Goal: Use online tool/utility: Utilize a website feature to perform a specific function

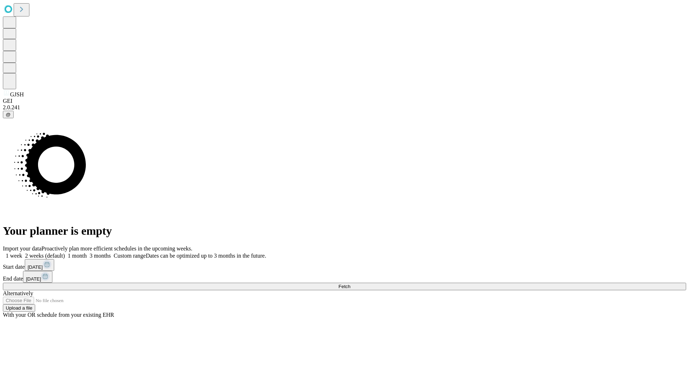
click at [350, 284] on span "Fetch" at bounding box center [344, 286] width 12 height 5
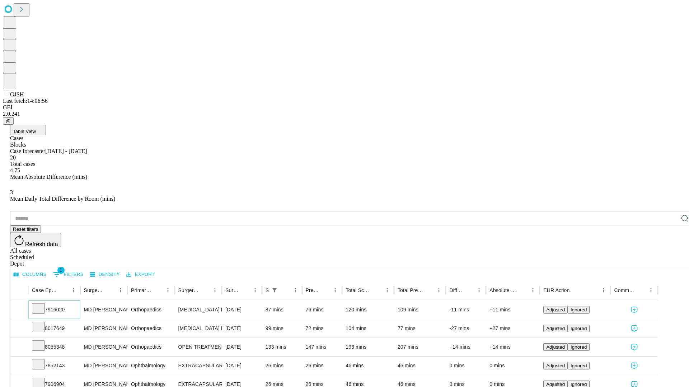
click at [42, 304] on icon at bounding box center [38, 307] width 7 height 7
